Goal: Task Accomplishment & Management: Use online tool/utility

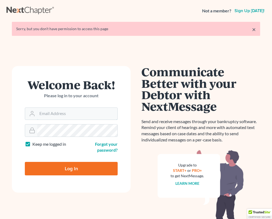
type input "[EMAIL_ADDRESS][DOMAIN_NAME]"
click at [71, 168] on input "Log In" at bounding box center [71, 168] width 93 height 13
type input "Thinking..."
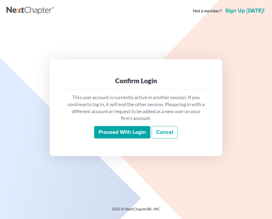
click at [142, 132] on input "Proceed with login" at bounding box center [122, 132] width 56 height 12
